Goal: Find specific page/section: Find specific page/section

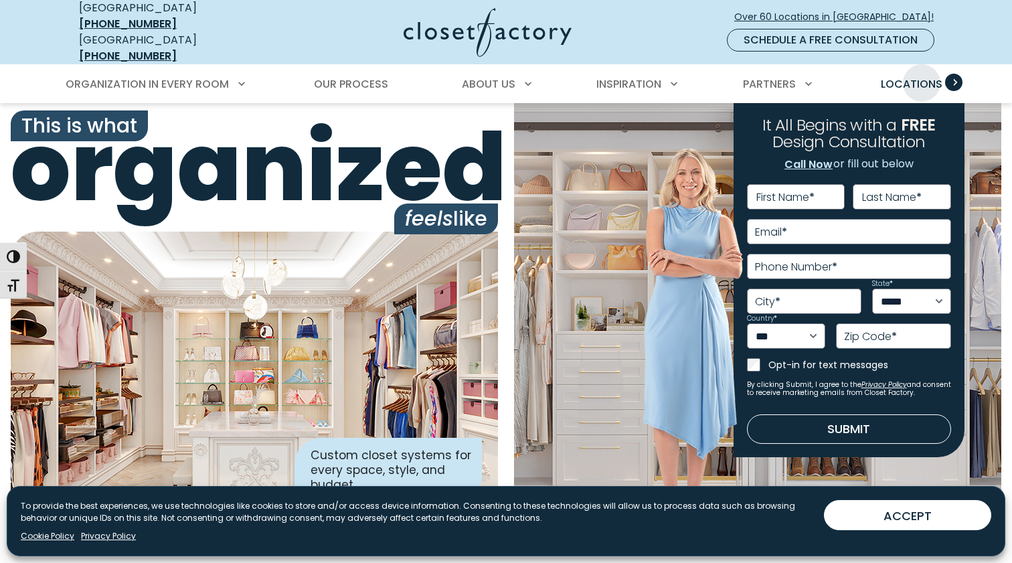
click at [921, 76] on span "Locations" at bounding box center [911, 83] width 62 height 15
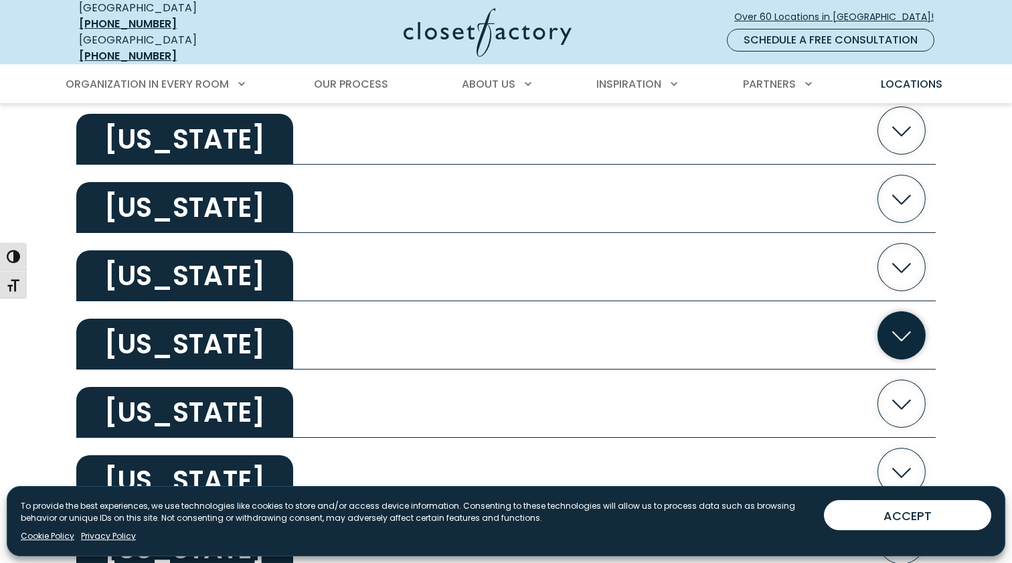
scroll to position [2364, 0]
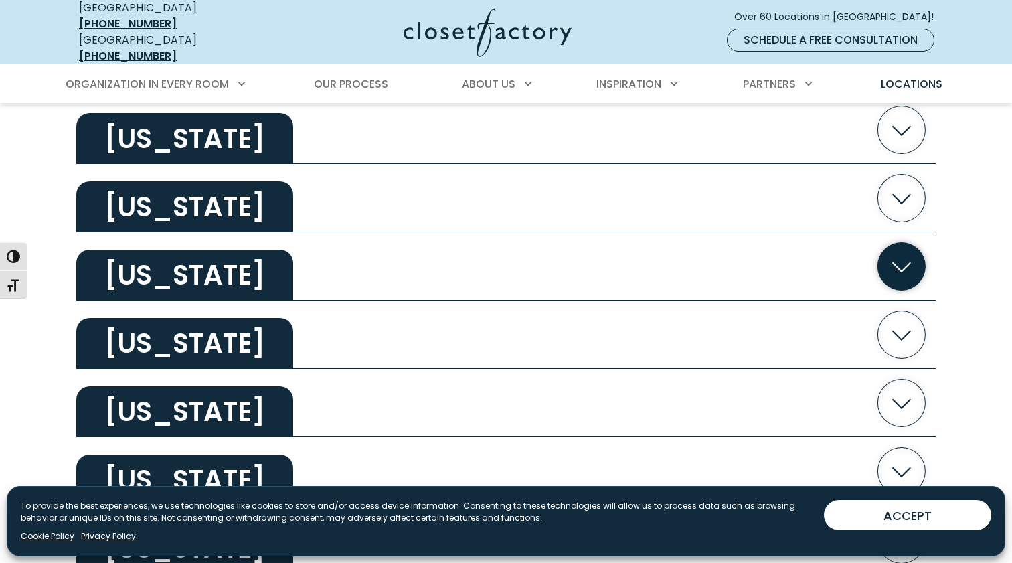
click at [248, 266] on h2 "[US_STATE]" at bounding box center [184, 275] width 217 height 51
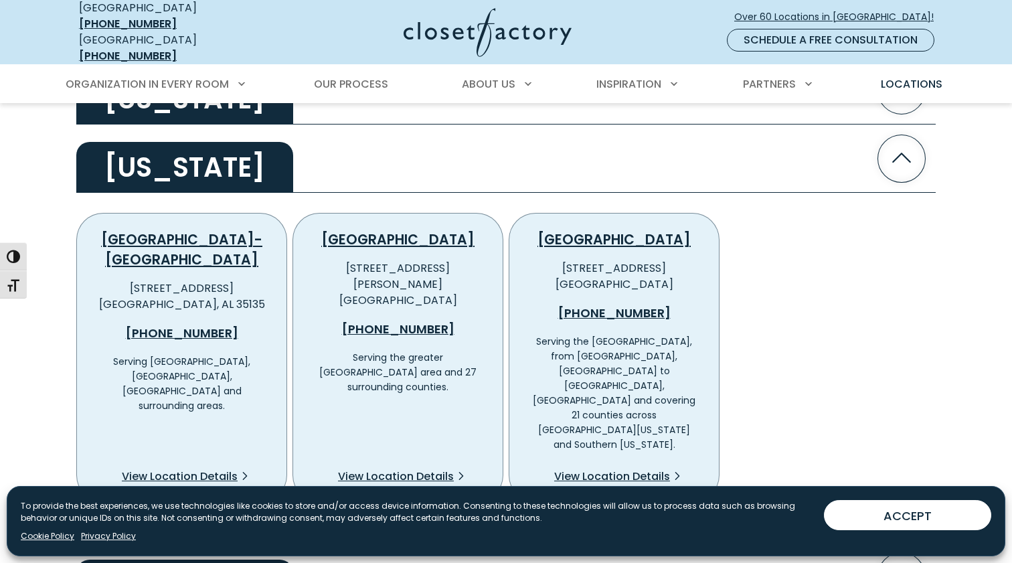
scroll to position [2478, 0]
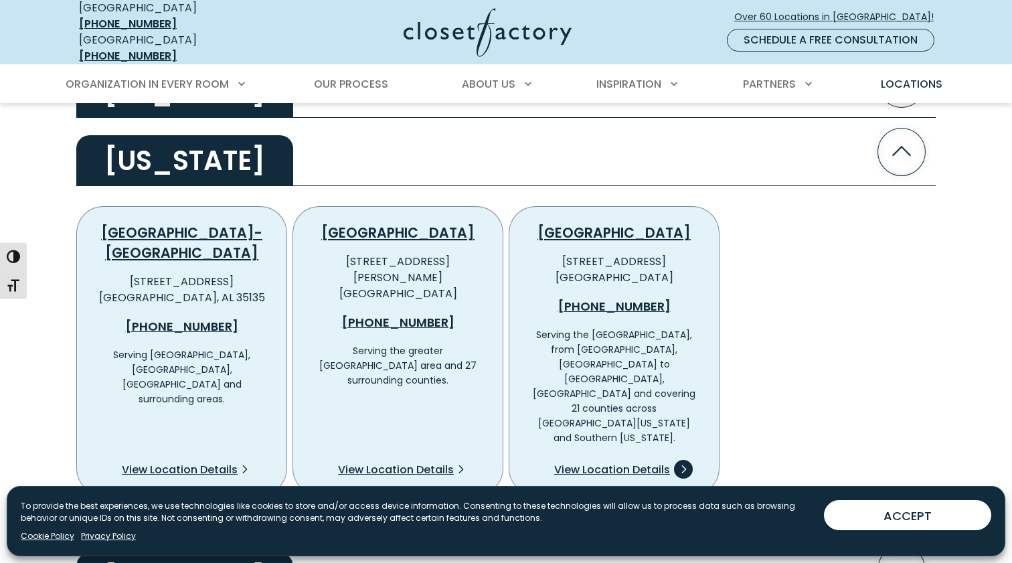
click at [631, 462] on span "View Location Details" at bounding box center [612, 470] width 116 height 16
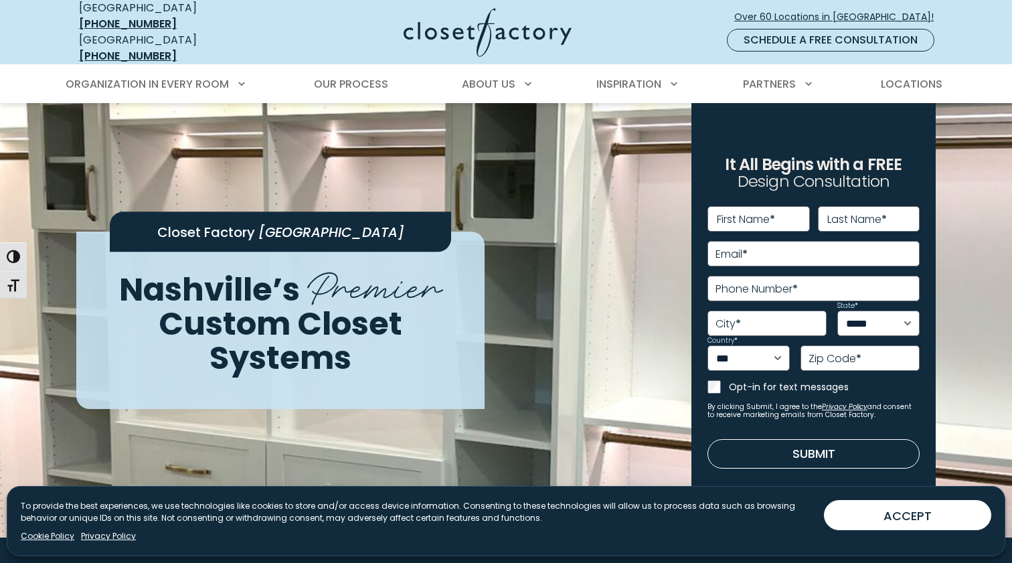
drag, startPoint x: 460, startPoint y: 27, endPoint x: 543, endPoint y: 183, distance: 177.2
